Goal: Transaction & Acquisition: Purchase product/service

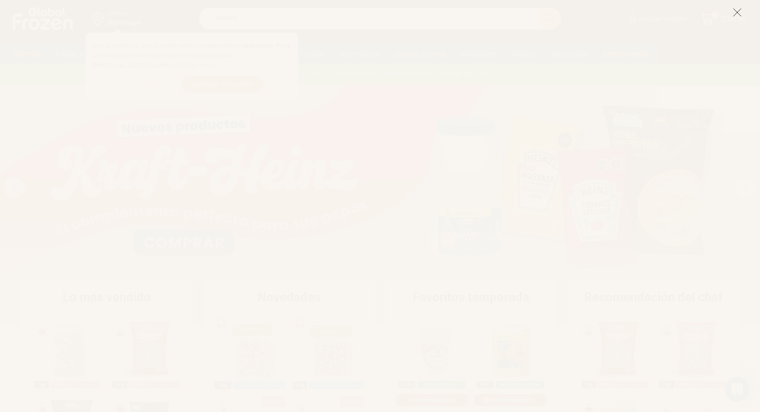
click at [734, 16] on icon at bounding box center [737, 12] width 9 height 9
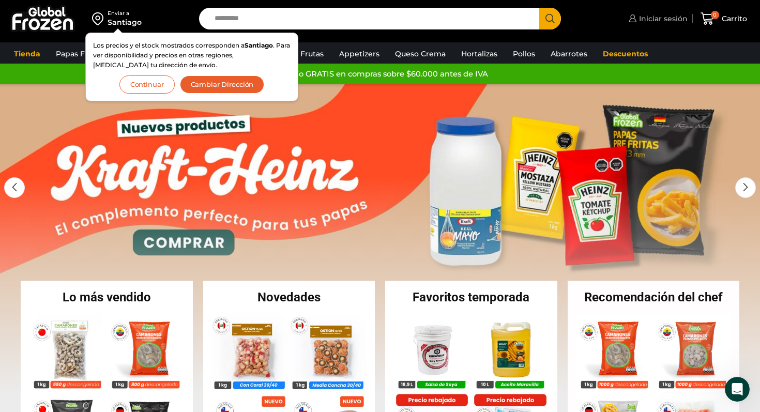
click at [664, 17] on span "Iniciar sesión" at bounding box center [662, 18] width 51 height 10
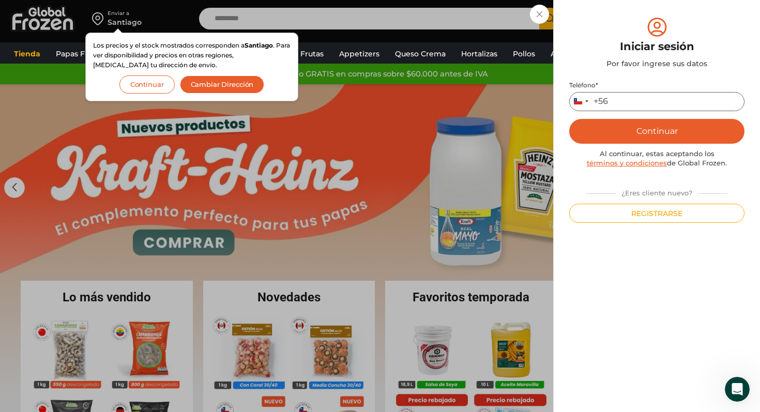
click at [632, 104] on input "Teléfono *" at bounding box center [656, 101] width 175 height 19
type input "*********"
click at [648, 137] on button "Continuar" at bounding box center [656, 131] width 175 height 25
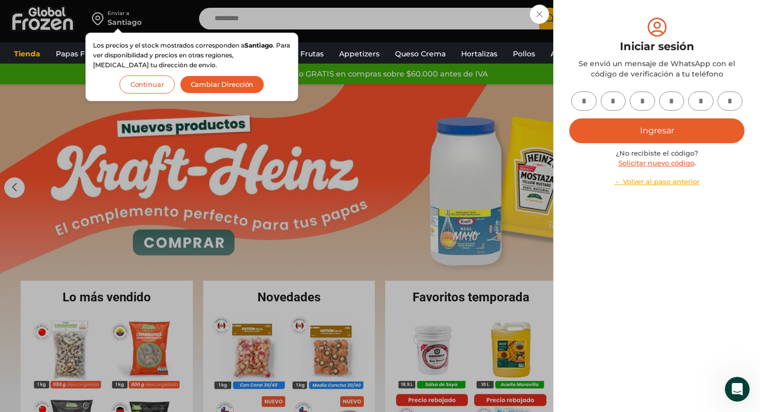
click at [591, 105] on input "text" at bounding box center [583, 101] width 25 height 19
type input "*"
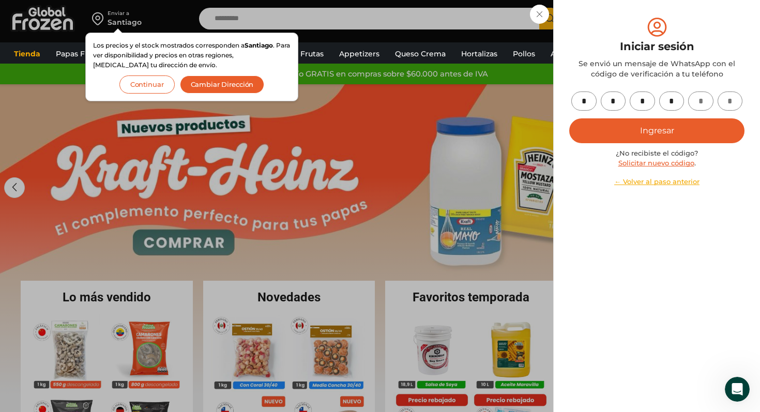
type input "*"
click at [628, 132] on button "Ingresar" at bounding box center [656, 130] width 175 height 25
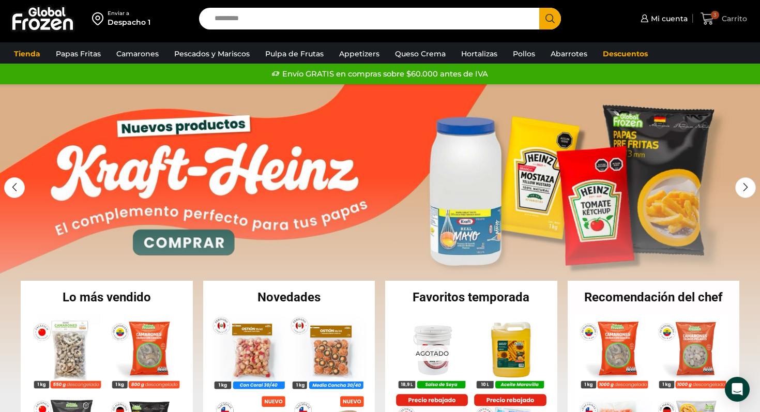
click at [719, 21] on span "3" at bounding box center [710, 19] width 18 height 14
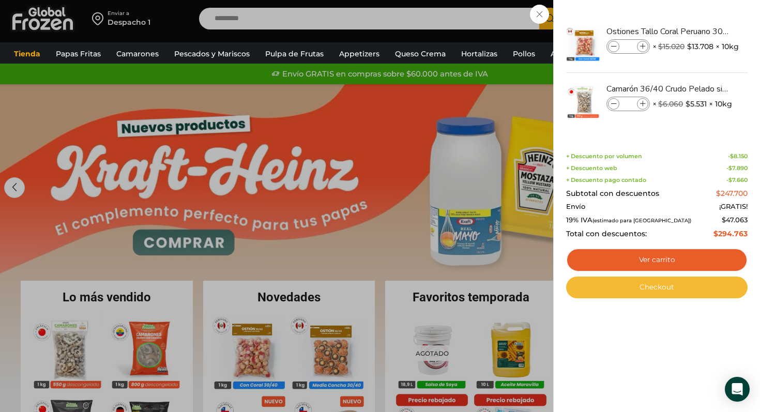
click at [656, 288] on link "Checkout" at bounding box center [656, 288] width 181 height 22
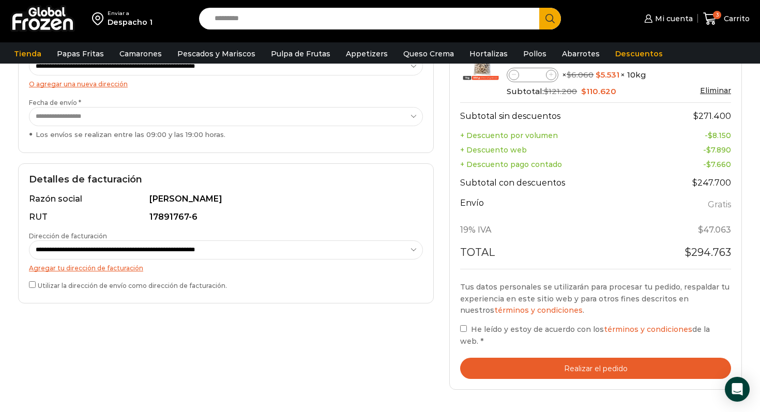
scroll to position [195, 0]
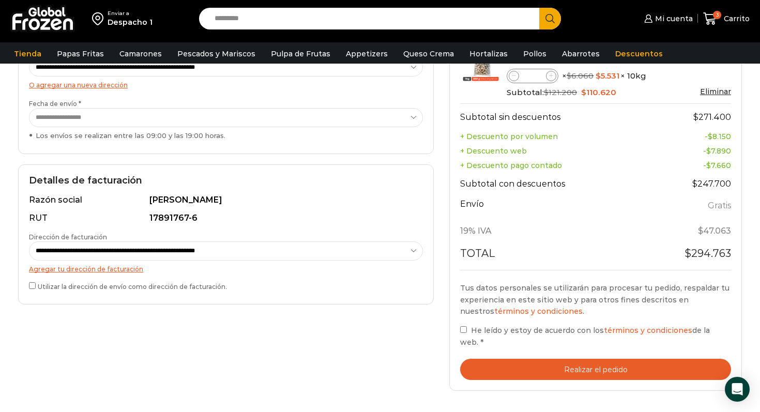
click at [546, 360] on button "Realizar el pedido" at bounding box center [595, 369] width 271 height 21
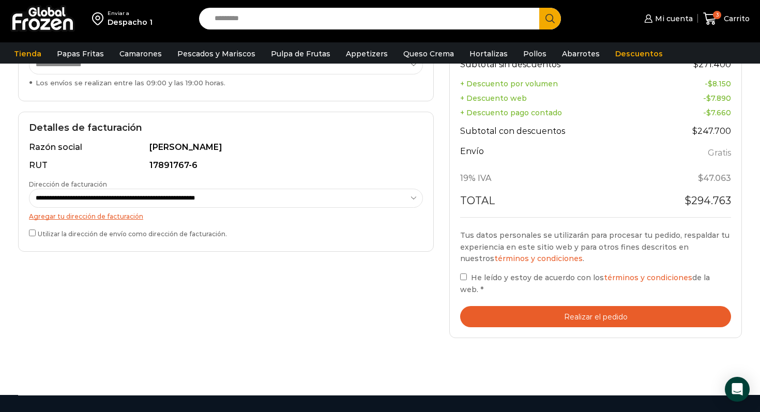
scroll to position [289, 0]
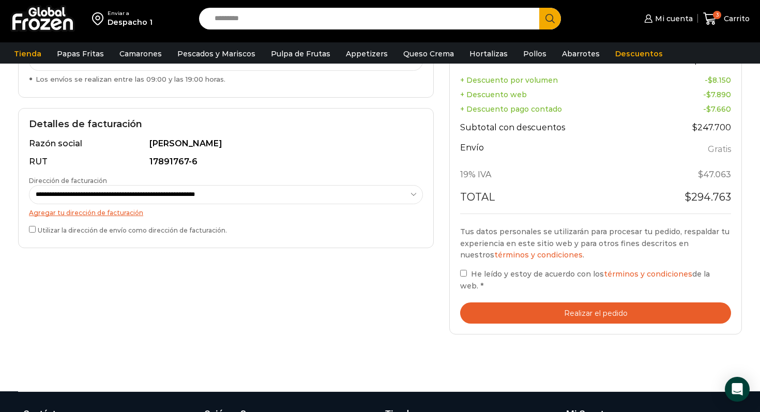
click at [512, 305] on button "Realizar el pedido" at bounding box center [595, 312] width 271 height 21
